Goal: Information Seeking & Learning: Find specific fact

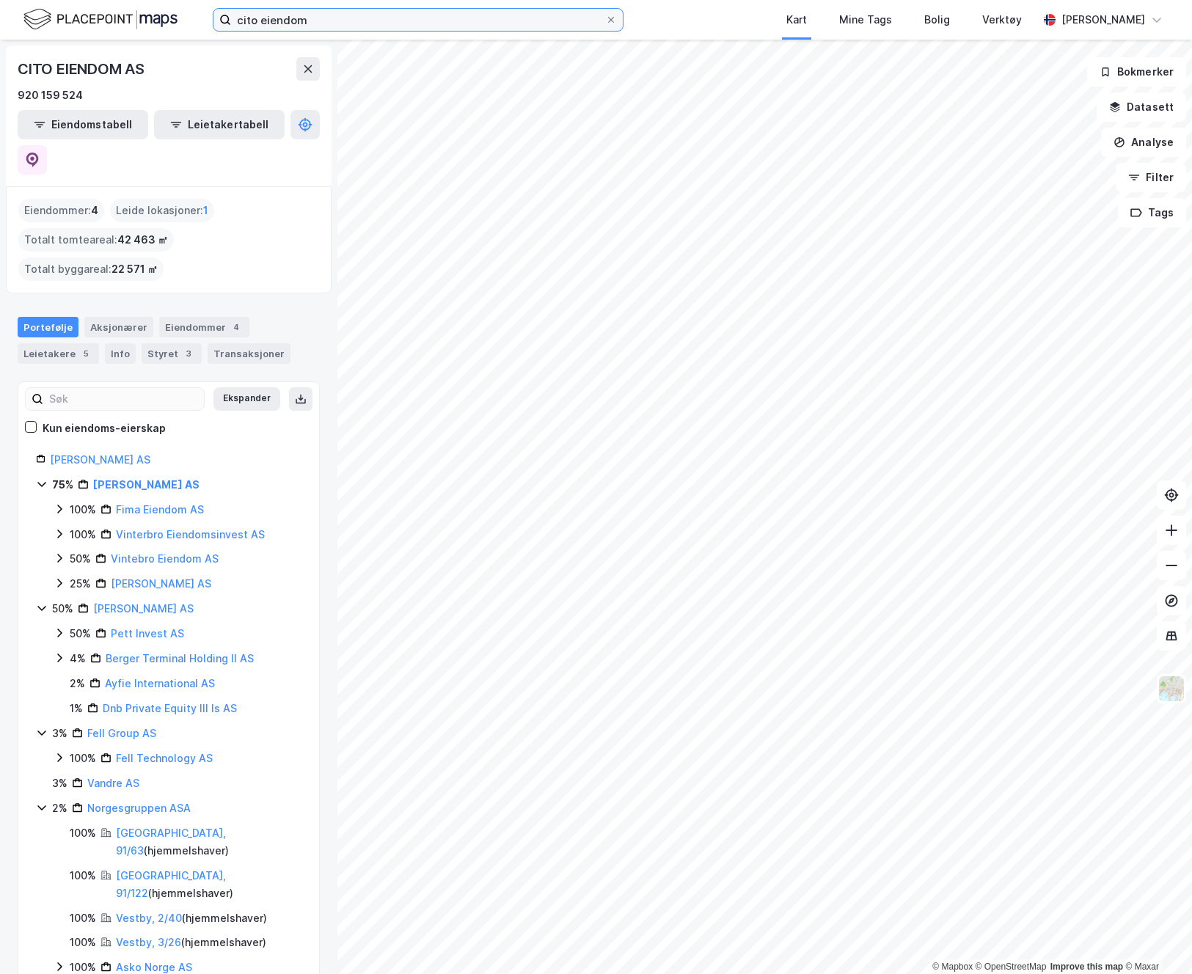
click at [299, 15] on input "cito eiendom" at bounding box center [418, 20] width 374 height 22
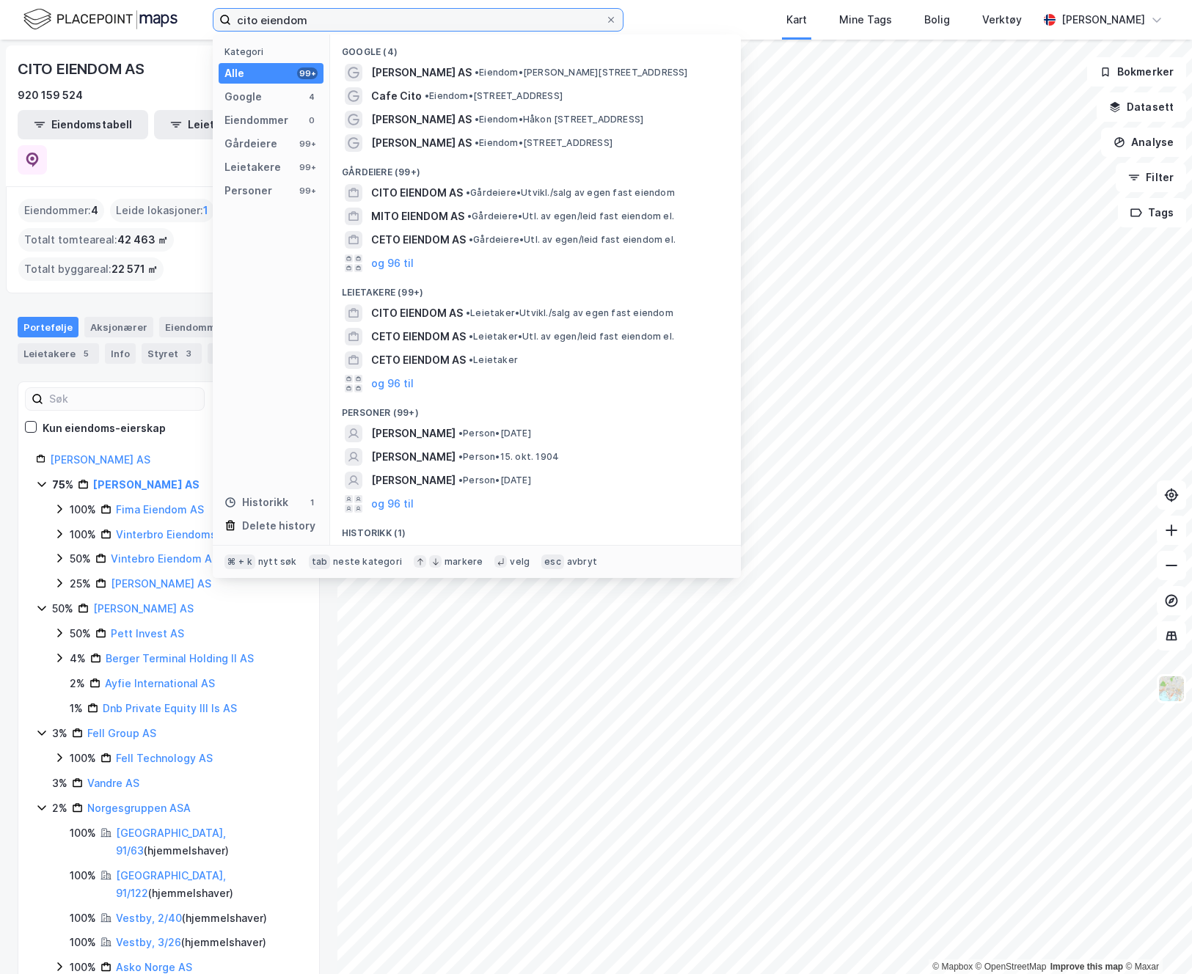
drag, startPoint x: 348, startPoint y: 28, endPoint x: 73, endPoint y: 7, distance: 275.2
click at [79, 7] on div "cito eiendom Kategori Alle 99+ Google 4 Eiendommer 0 Gårdeiere 99+ Leietakere 9…" at bounding box center [596, 20] width 1192 height 40
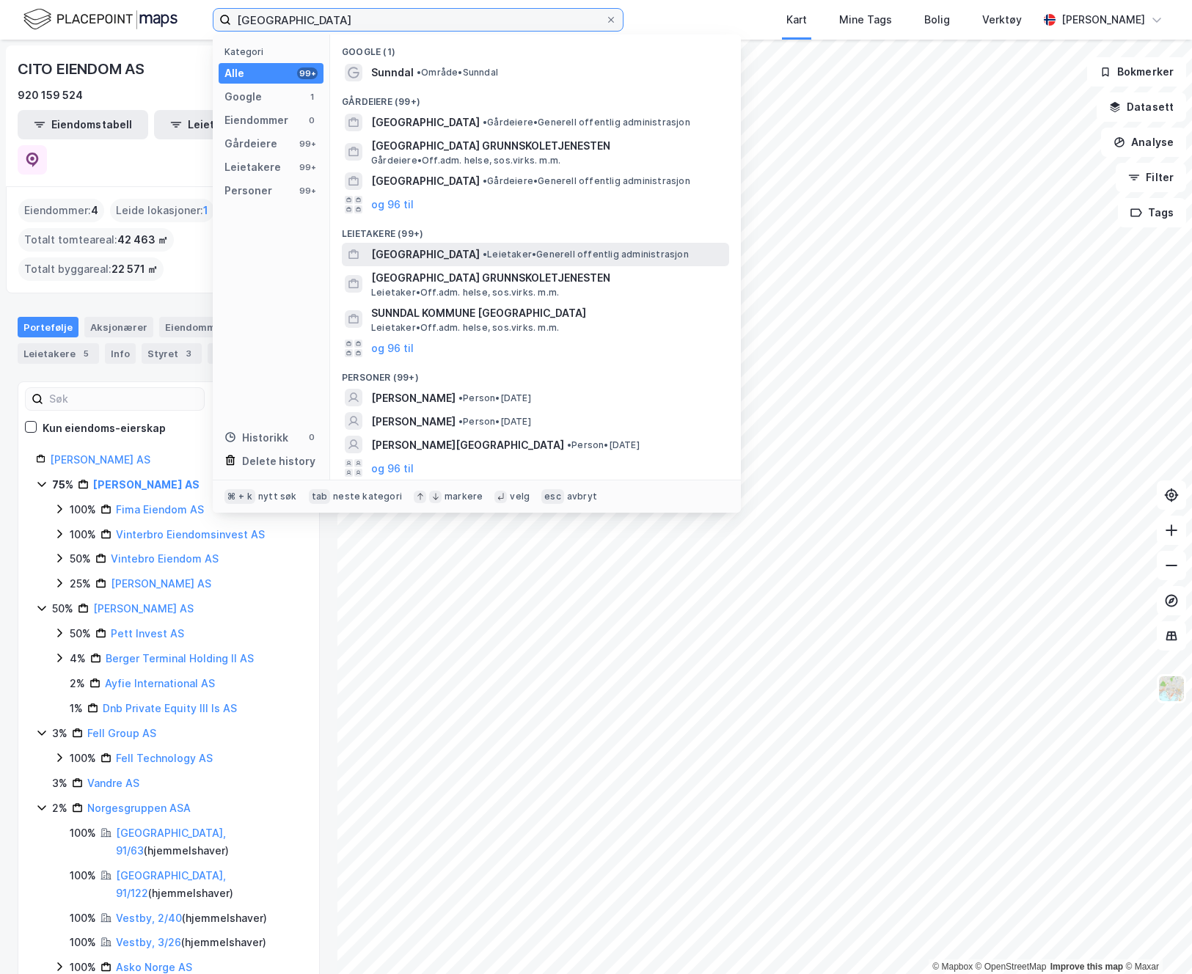
type input "[GEOGRAPHIC_DATA]"
click at [445, 254] on span "[GEOGRAPHIC_DATA]" at bounding box center [425, 255] width 109 height 18
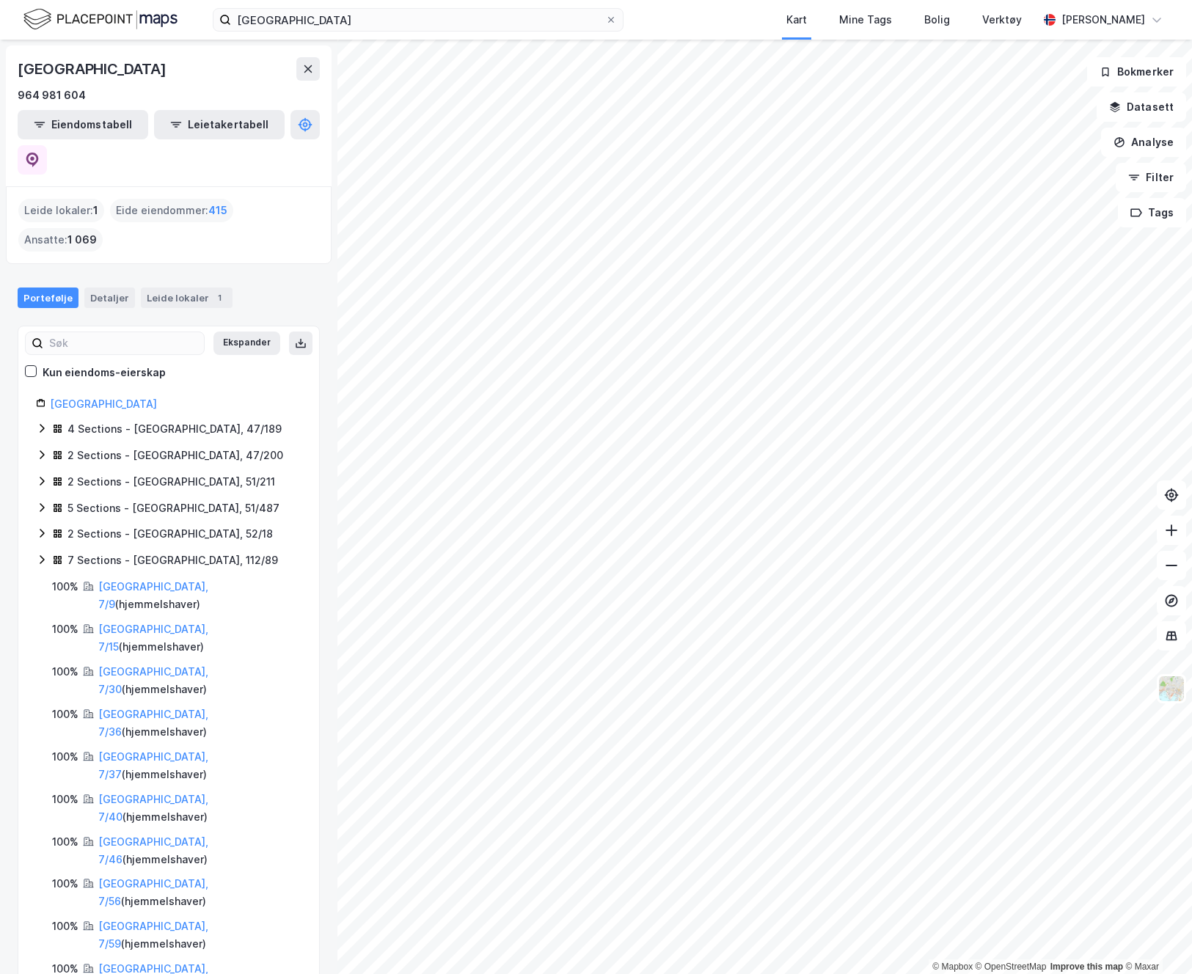
click at [185, 199] on div "Eide eiendommer : 415" at bounding box center [171, 210] width 123 height 23
click at [216, 202] on span "415" at bounding box center [217, 211] width 19 height 18
